Goal: Information Seeking & Learning: Learn about a topic

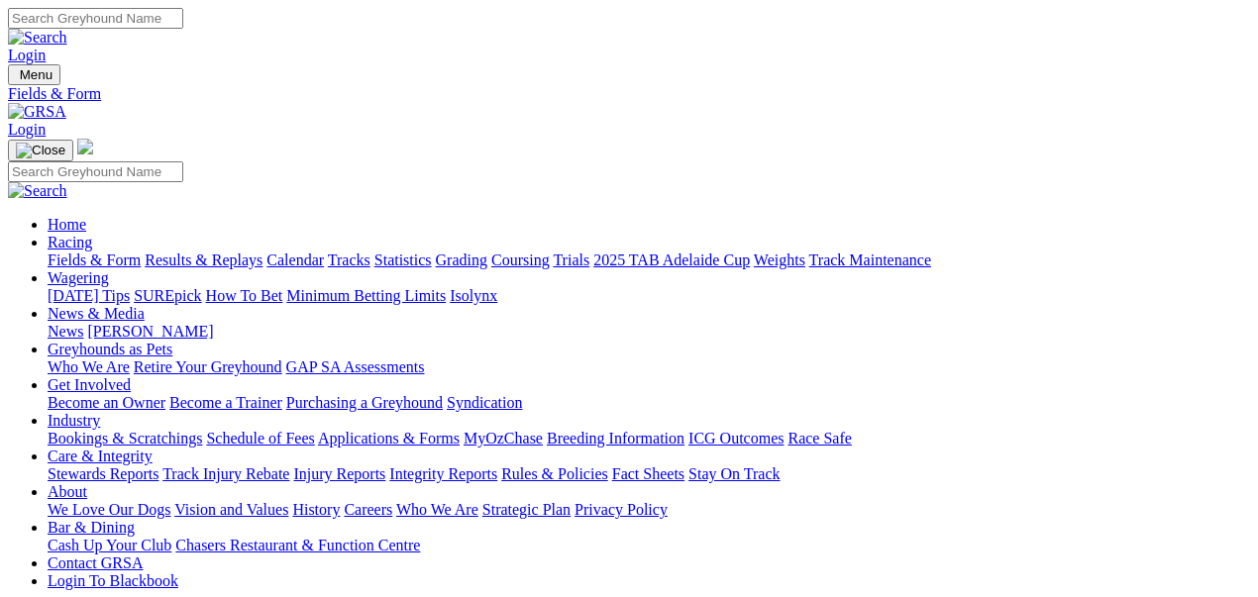
select select "WA"
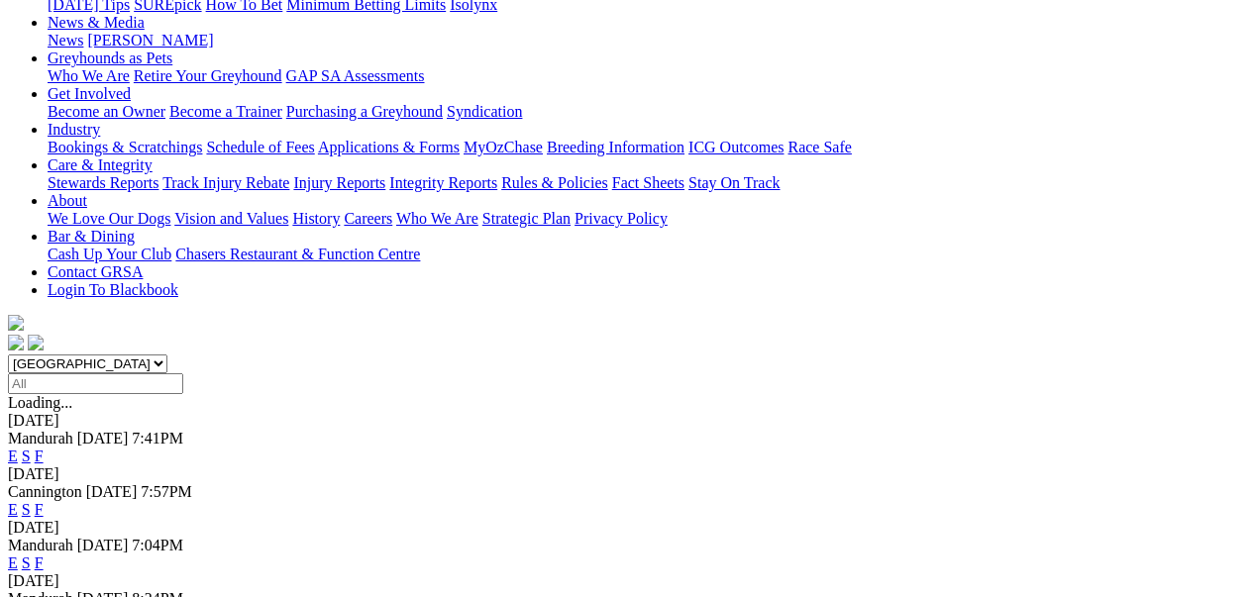
scroll to position [330, 0]
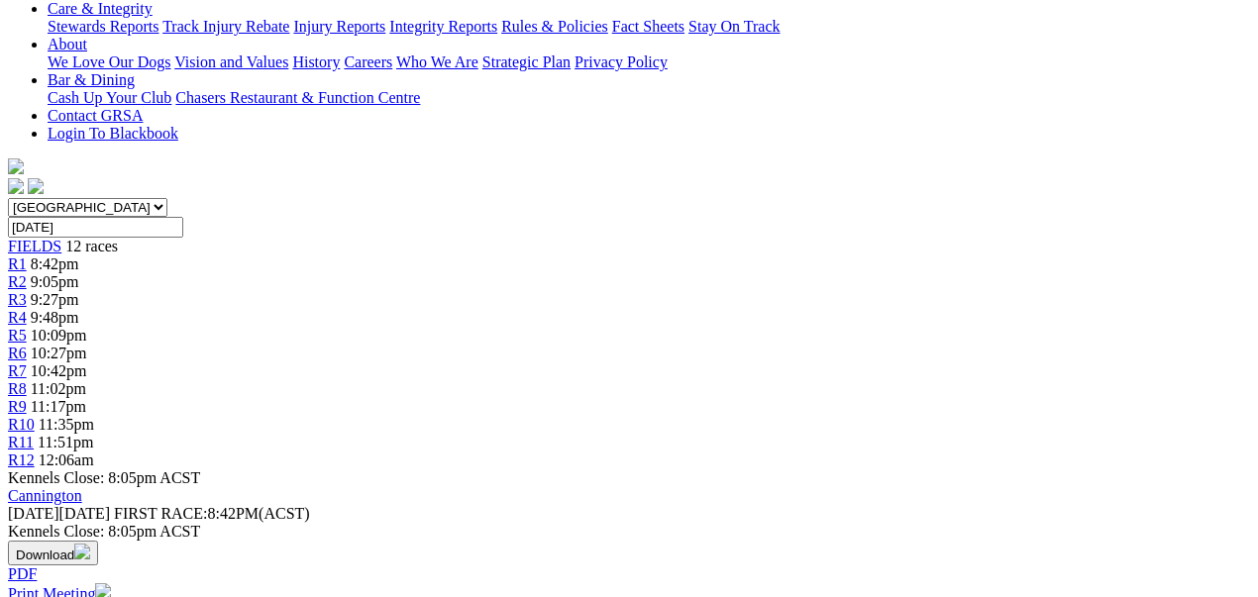
scroll to position [461, 0]
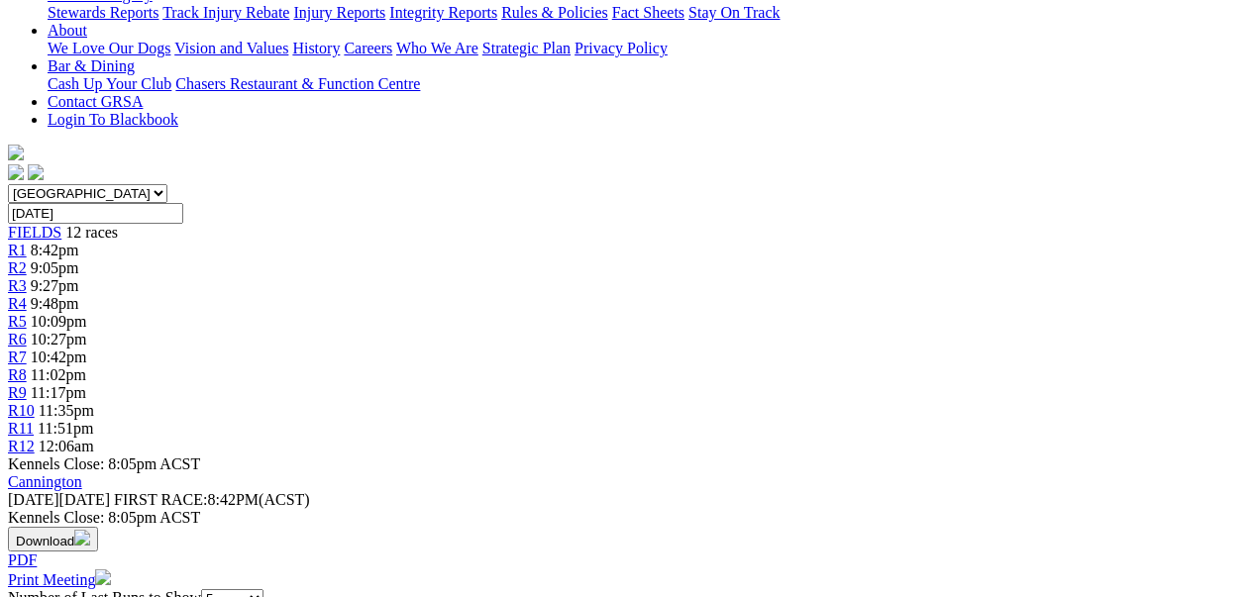
select select "20"
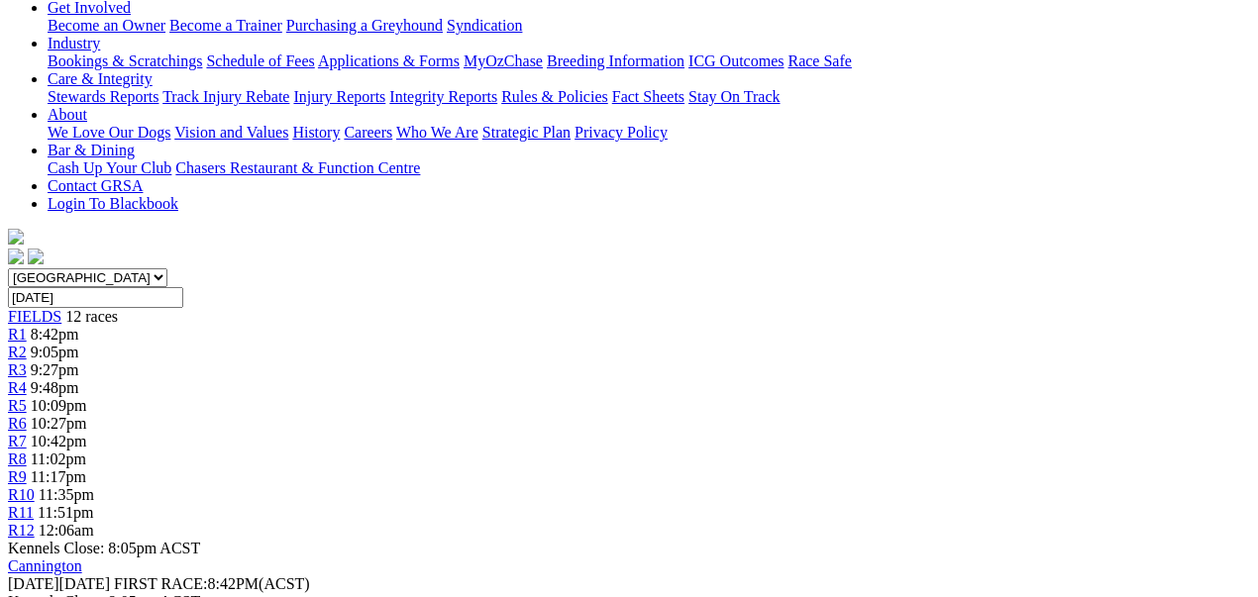
scroll to position [396, 0]
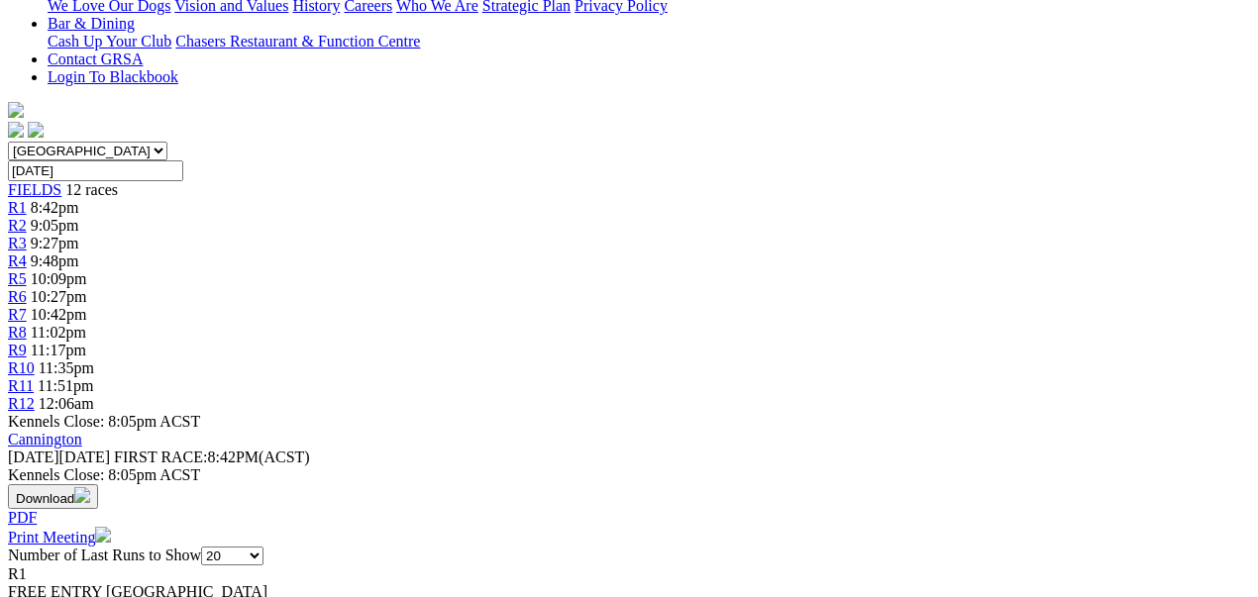
scroll to position [528, 0]
